Goal: Task Accomplishment & Management: Manage account settings

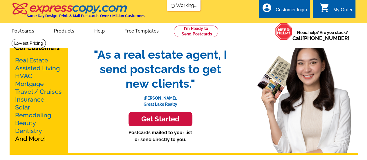
click at [293, 8] on div "Customer login" at bounding box center [291, 11] width 31 height 8
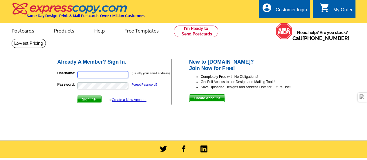
type input "[PERSON_NAME][EMAIL_ADDRESS][DOMAIN_NAME]"
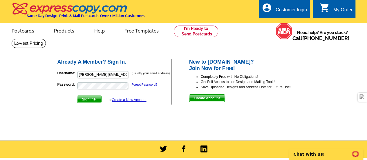
click at [86, 100] on span "Sign In" at bounding box center [89, 99] width 24 height 7
